Goal: Check status: Check status

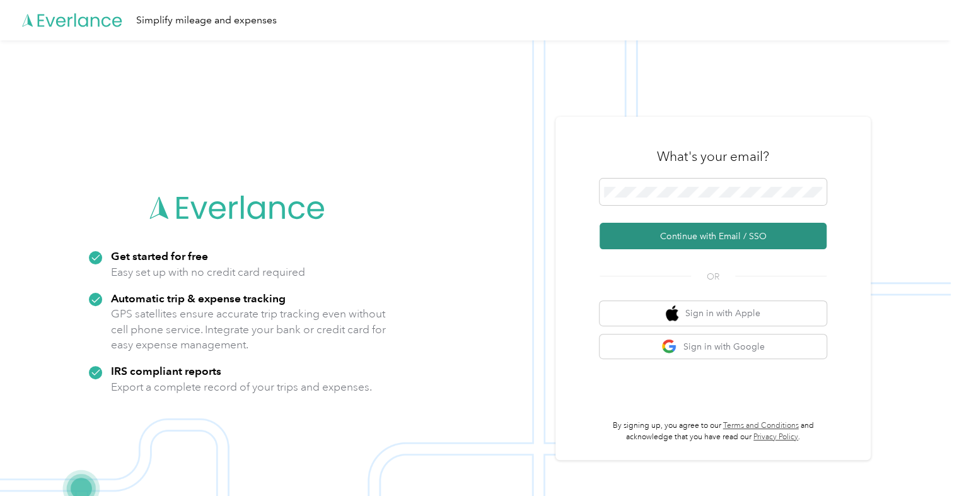
click at [695, 236] on button "Continue with Email / SSO" at bounding box center [713, 236] width 227 height 26
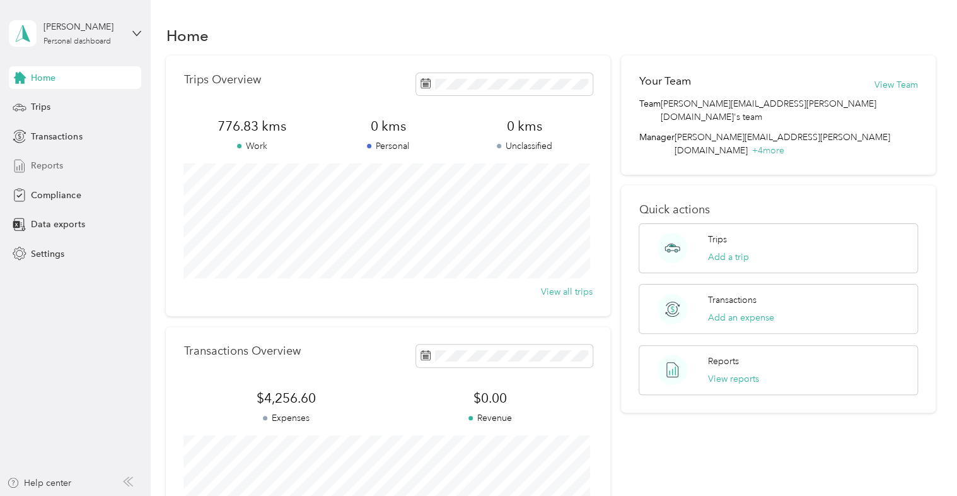
click at [55, 163] on span "Reports" at bounding box center [47, 165] width 32 height 13
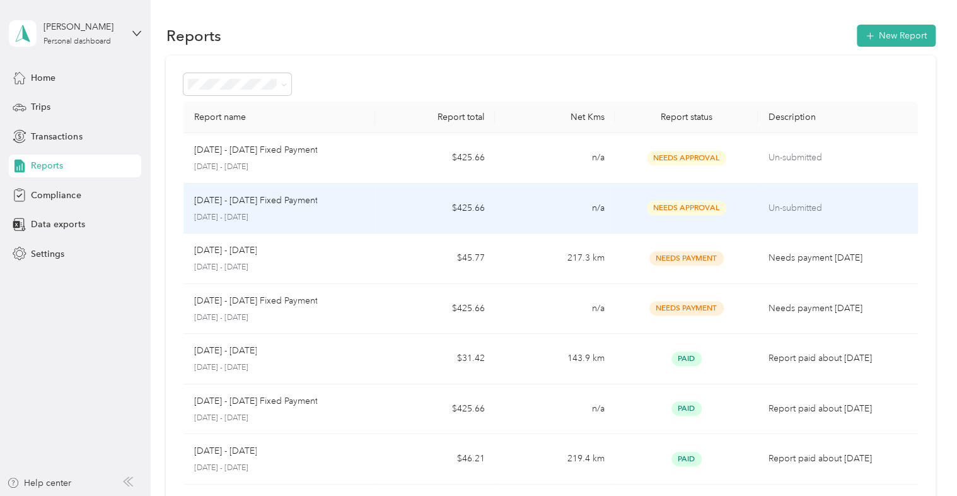
click at [274, 201] on p "Aug 1 - 31, 2025 Fixed Payment" at bounding box center [256, 201] width 124 height 14
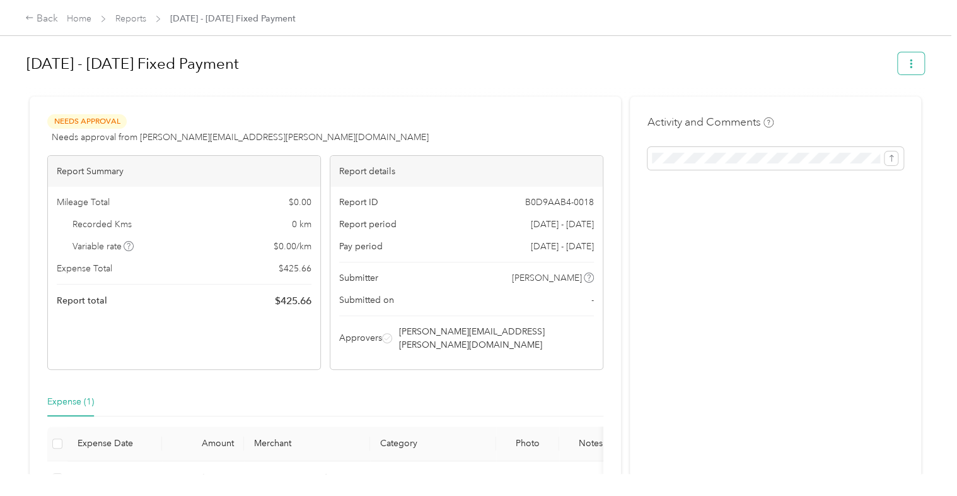
click at [910, 67] on icon "button" at bounding box center [911, 63] width 3 height 9
click at [910, 63] on icon "button" at bounding box center [911, 63] width 3 height 9
click at [843, 54] on h1 "Aug 1 - 31, 2025 Fixed Payment" at bounding box center [457, 64] width 863 height 30
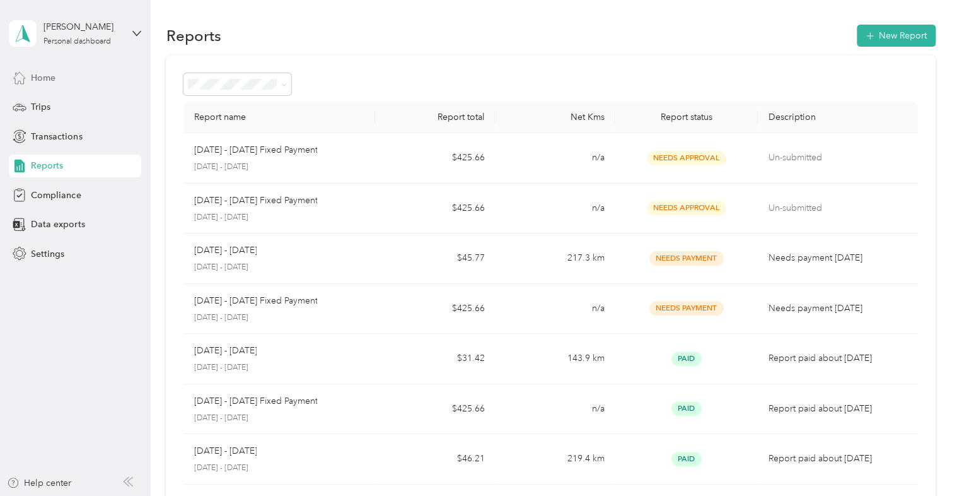
click at [45, 77] on span "Home" at bounding box center [43, 77] width 25 height 13
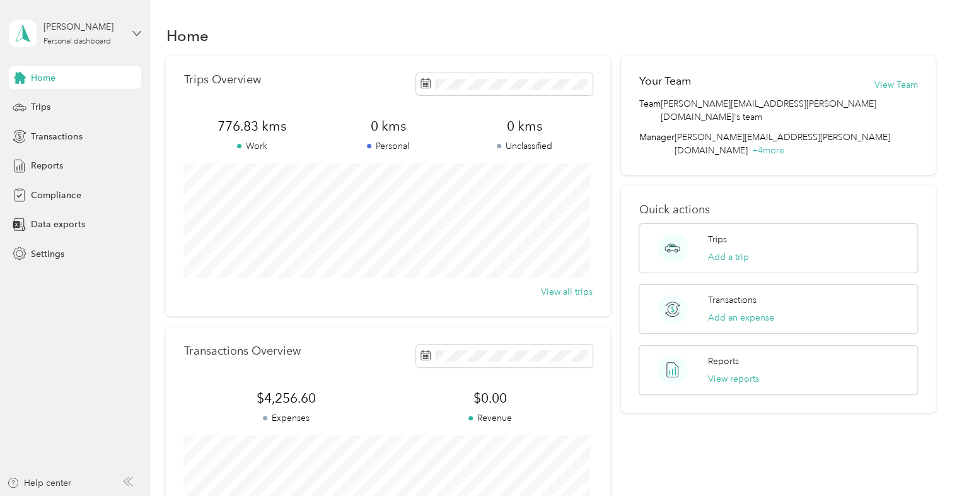
click at [136, 33] on icon at bounding box center [136, 33] width 9 height 9
click at [132, 6] on div "David E. Noftall Personal dashboard Home Trips Transactions Reports Compliance …" at bounding box center [75, 132] width 132 height 265
click at [41, 105] on span "Trips" at bounding box center [41, 106] width 20 height 13
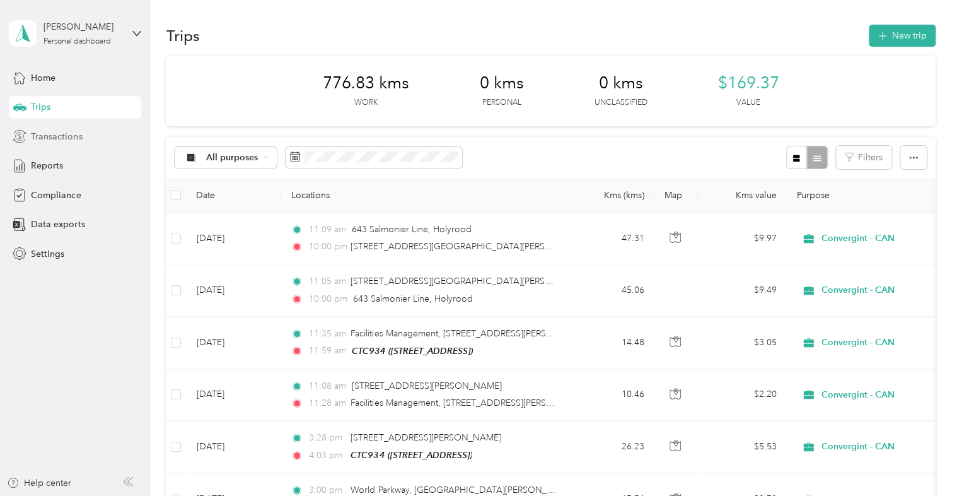
click at [71, 134] on span "Transactions" at bounding box center [56, 136] width 51 height 13
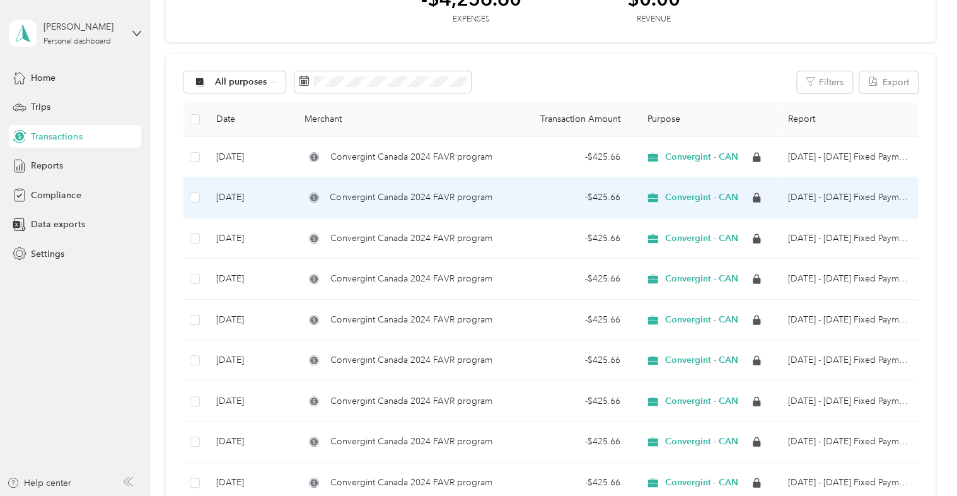
scroll to position [110, 0]
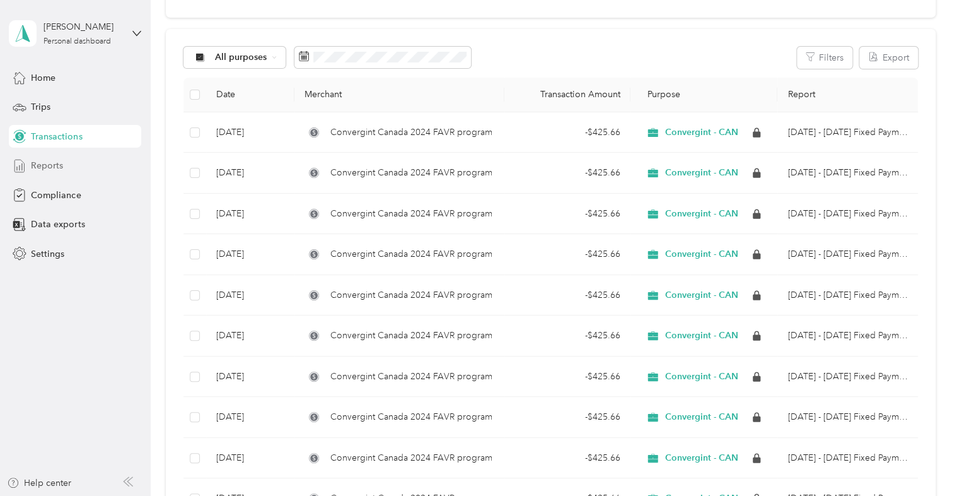
click at [50, 163] on span "Reports" at bounding box center [47, 165] width 32 height 13
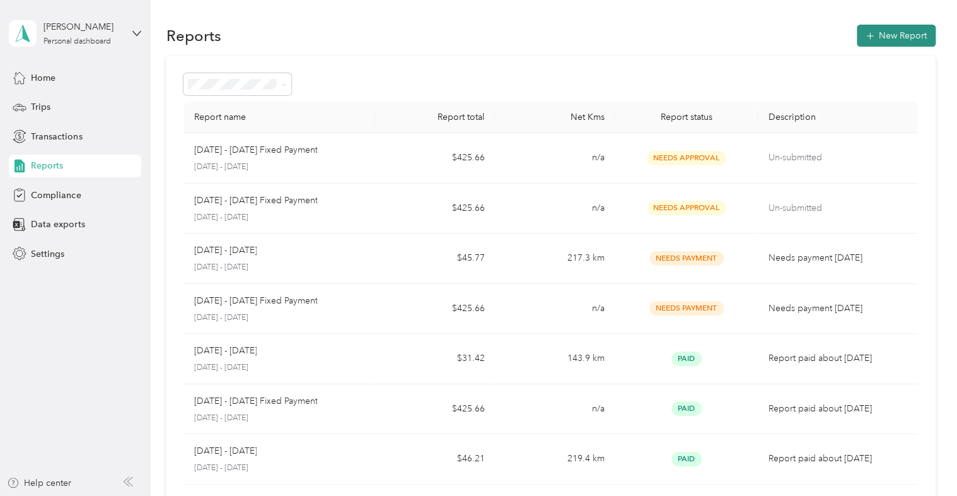
click at [879, 37] on button "New Report" at bounding box center [896, 36] width 79 height 22
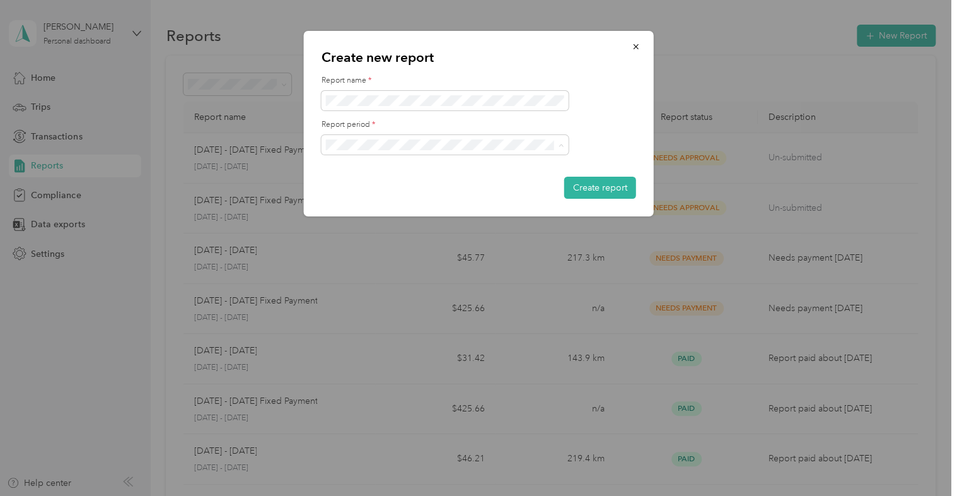
click at [380, 186] on span "Aug 1 - 31, 2025" at bounding box center [361, 189] width 63 height 11
click at [635, 45] on icon "button" at bounding box center [636, 46] width 9 height 9
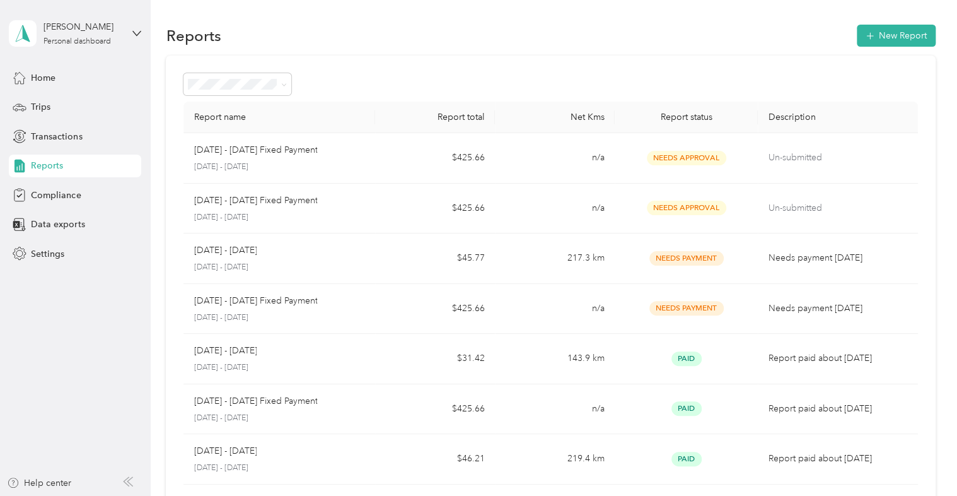
click at [212, 152] on div "Needs approval" at bounding box center [238, 147] width 90 height 13
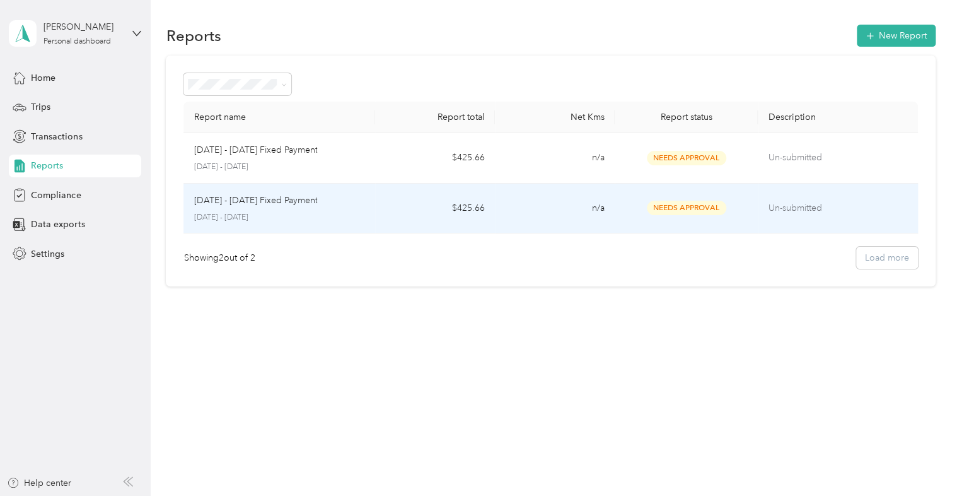
click at [325, 202] on div "Aug 1 - 31, 2025 Fixed Payment" at bounding box center [280, 201] width 172 height 14
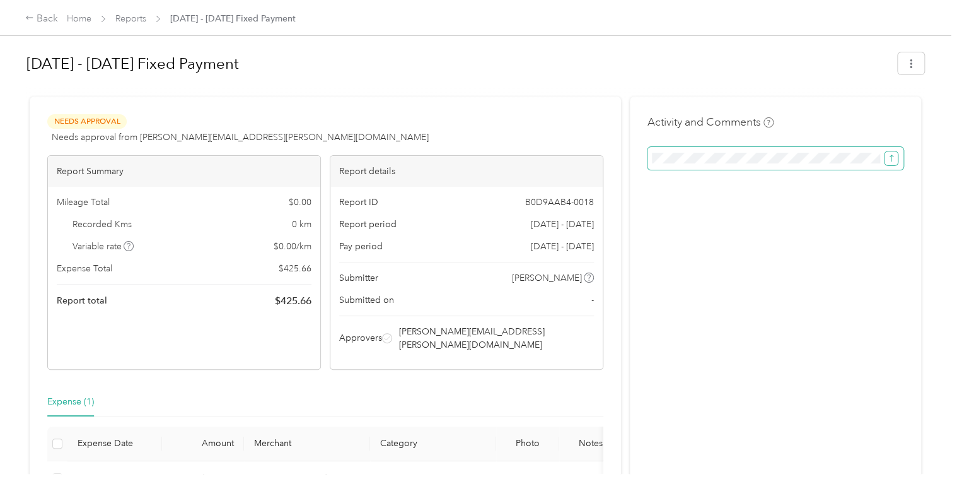
click at [889, 159] on icon "submit" at bounding box center [891, 158] width 9 height 9
click at [910, 64] on icon "button" at bounding box center [911, 63] width 3 height 9
click at [812, 61] on h1 "Aug 1 - 31, 2025 Fixed Payment" at bounding box center [457, 64] width 863 height 30
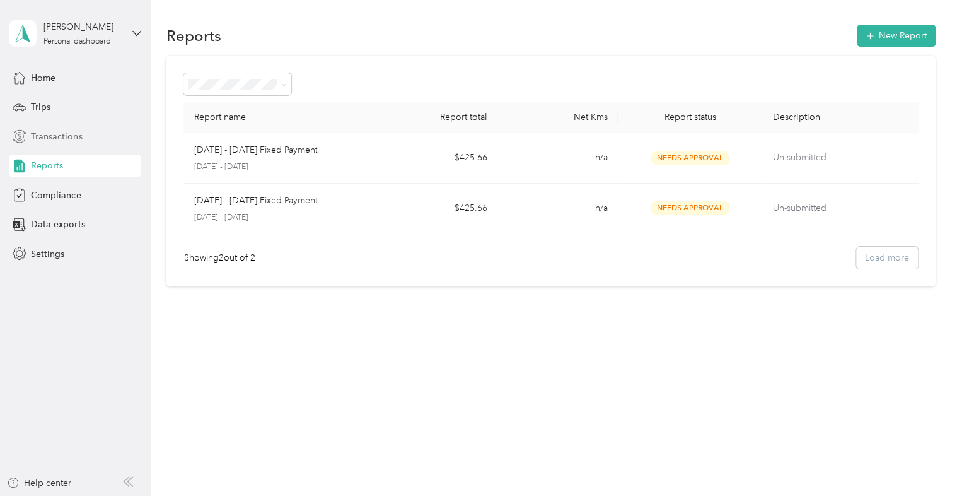
click at [57, 135] on span "Transactions" at bounding box center [56, 136] width 51 height 13
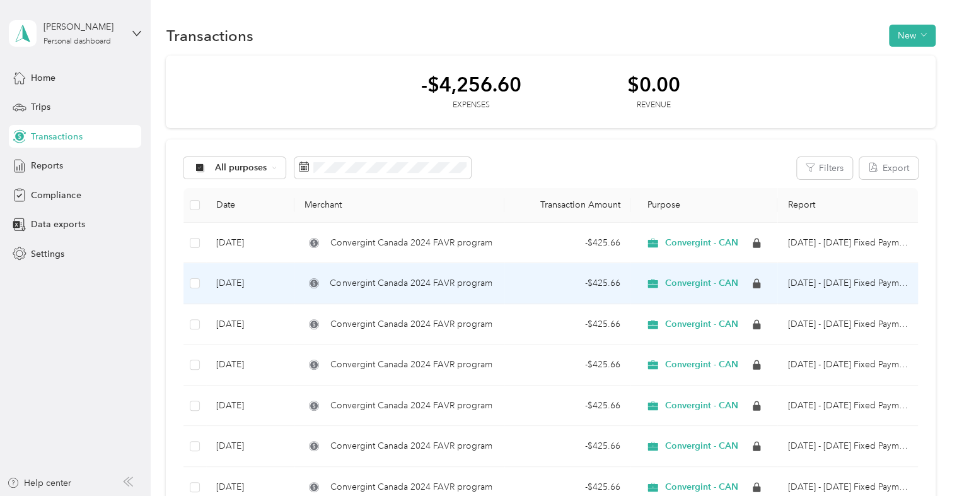
click at [802, 283] on td "Aug 1 - 31, 2025 Fixed Payment" at bounding box center [848, 283] width 140 height 41
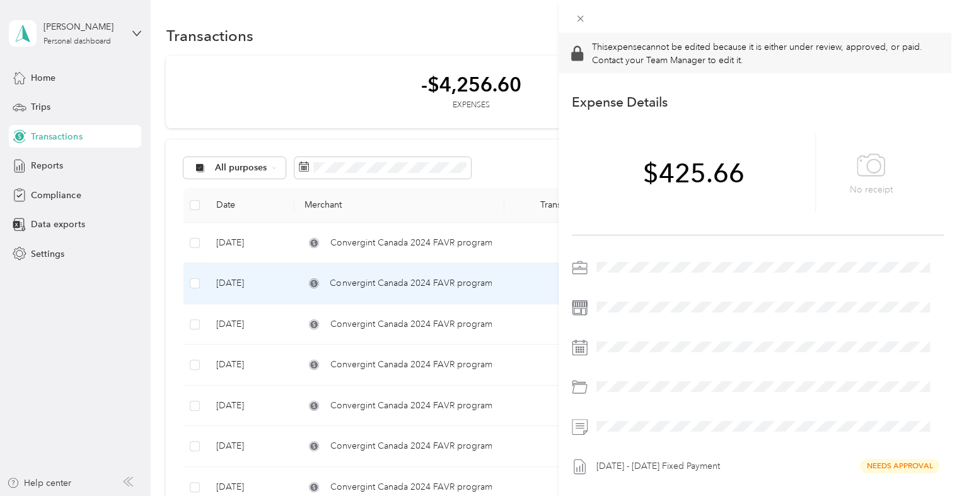
click at [40, 78] on div "This expense cannot be edited because it is either under review, approved, or p…" at bounding box center [478, 248] width 957 height 496
